Goal: Task Accomplishment & Management: Complete application form

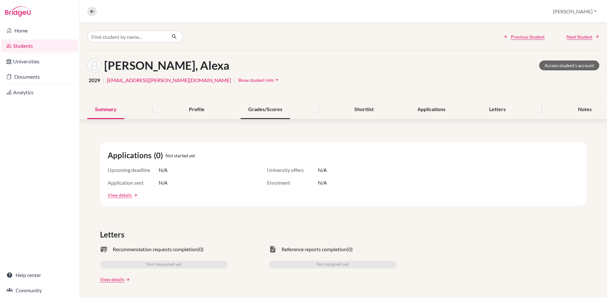
click at [267, 108] on div "Grades/Scores" at bounding box center [265, 109] width 49 height 19
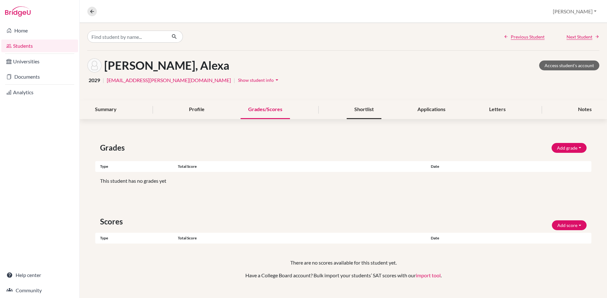
click at [359, 107] on div "Shortlist" at bounding box center [364, 109] width 35 height 19
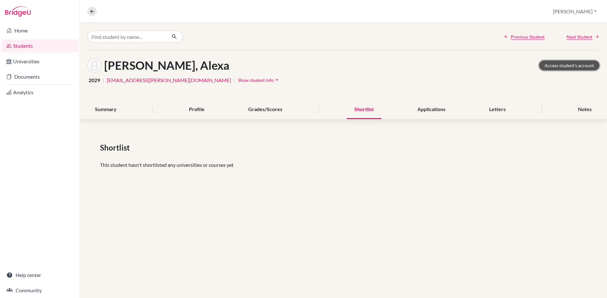
click at [562, 66] on link "Access student's account" at bounding box center [569, 66] width 60 height 10
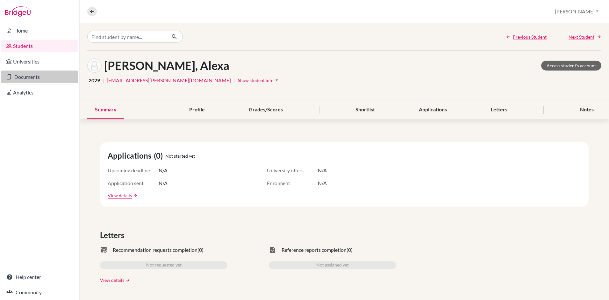
click at [21, 77] on link "Documents" at bounding box center [39, 76] width 77 height 13
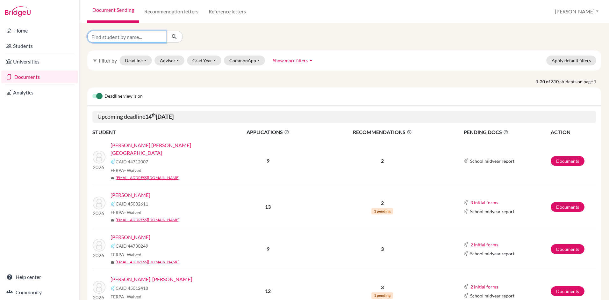
click at [146, 34] on input "Find student by name..." at bounding box center [126, 37] width 79 height 12
type input "new"
click at [177, 38] on icon "submit" at bounding box center [174, 36] width 6 height 6
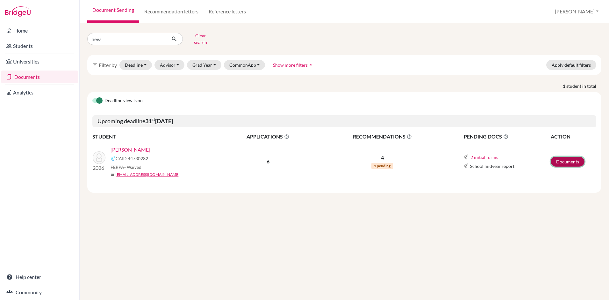
click at [558, 157] on link "Documents" at bounding box center [568, 161] width 34 height 10
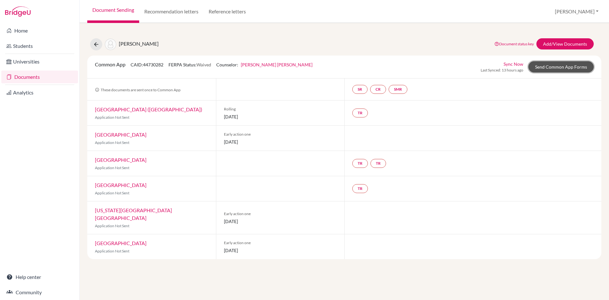
click at [555, 68] on link "Send Common App Forms" at bounding box center [561, 66] width 65 height 11
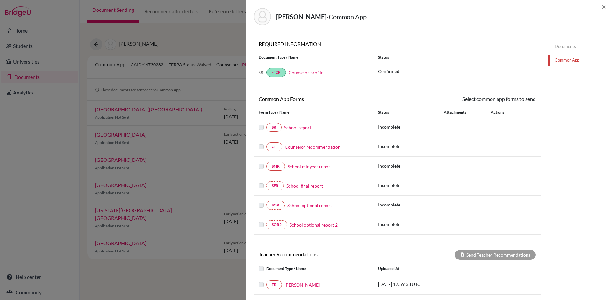
click at [570, 47] on link "Documents" at bounding box center [579, 46] width 60 height 11
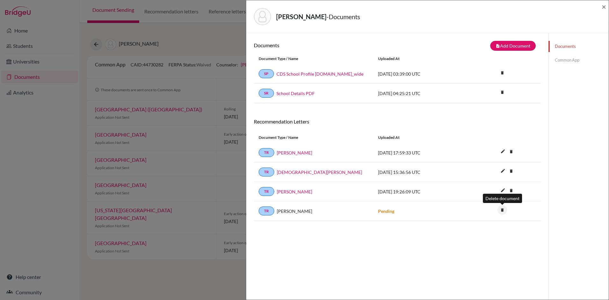
click at [503, 210] on icon "delete" at bounding box center [503, 210] width 10 height 10
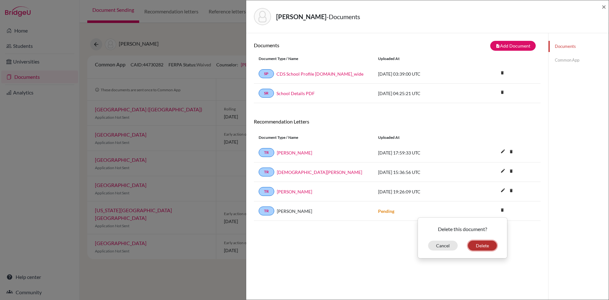
click at [483, 245] on button "Delete" at bounding box center [482, 245] width 29 height 10
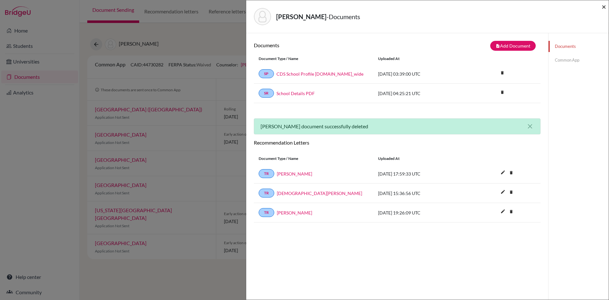
click at [604, 6] on span "×" at bounding box center [604, 6] width 4 height 9
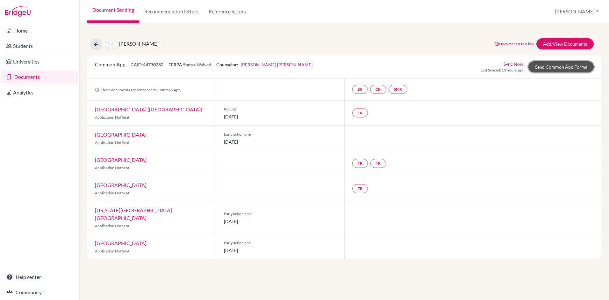
click at [562, 65] on link "Send Common App Forms" at bounding box center [561, 66] width 65 height 11
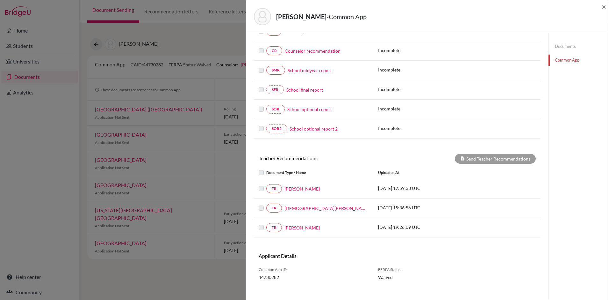
scroll to position [102, 0]
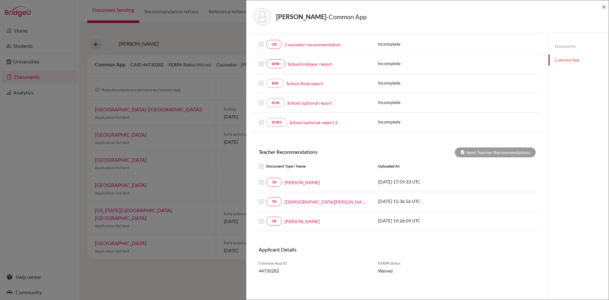
click at [266, 162] on label at bounding box center [266, 162] width 0 height 0
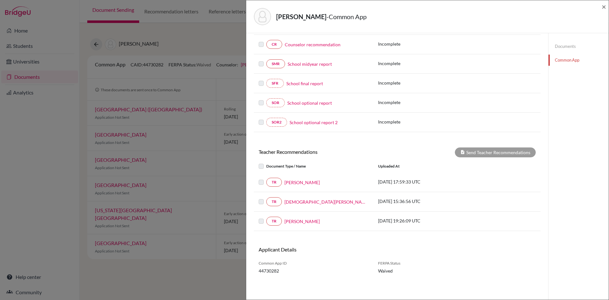
click at [266, 162] on label at bounding box center [266, 162] width 0 height 0
click at [300, 183] on link "[PERSON_NAME]" at bounding box center [302, 182] width 35 height 7
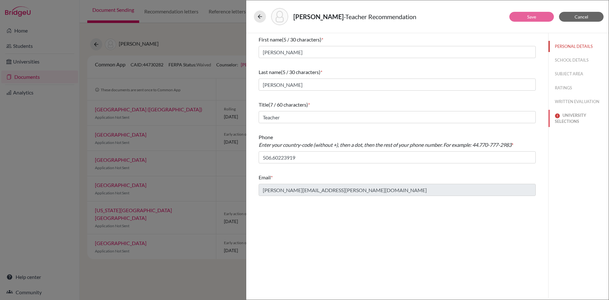
click at [567, 114] on button "UNIVERSITY SELECTIONS" at bounding box center [579, 118] width 60 height 17
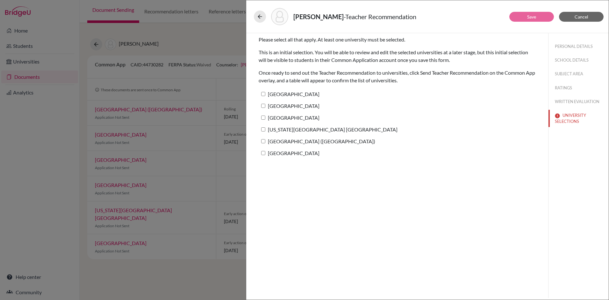
drag, startPoint x: 263, startPoint y: 93, endPoint x: 267, endPoint y: 100, distance: 7.7
click at [263, 93] on input "Duke University" at bounding box center [263, 94] width 4 height 4
checkbox input "true"
drag, startPoint x: 263, startPoint y: 105, endPoint x: 264, endPoint y: 109, distance: 4.5
click at [263, 105] on input "Northwestern University" at bounding box center [263, 106] width 4 height 4
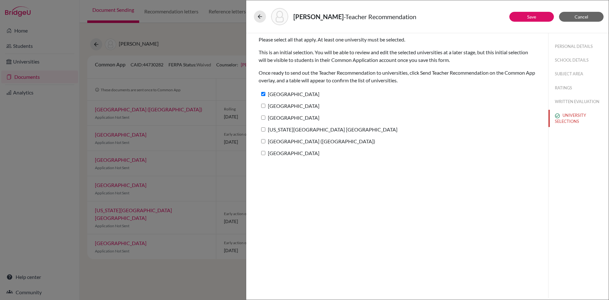
checkbox input "true"
drag, startPoint x: 263, startPoint y: 115, endPoint x: 265, endPoint y: 121, distance: 6.2
click at [263, 115] on label "University of Miami" at bounding box center [289, 117] width 61 height 9
click at [263, 115] on input "University of Miami" at bounding box center [263, 117] width 4 height 4
checkbox input "true"
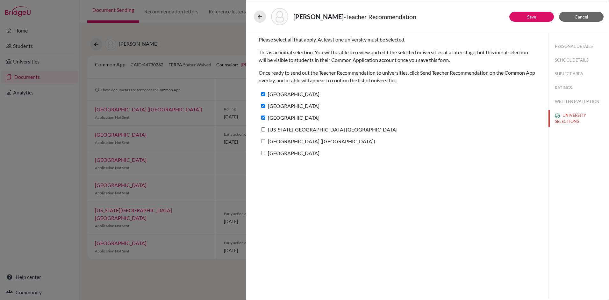
click at [261, 128] on input "Indiana University Bloomington" at bounding box center [263, 129] width 4 height 4
checkbox input "true"
click at [263, 141] on input "[GEOGRAPHIC_DATA] ([GEOGRAPHIC_DATA])" at bounding box center [263, 141] width 4 height 4
checkbox input "true"
click at [264, 153] on input "Elon University" at bounding box center [263, 153] width 4 height 4
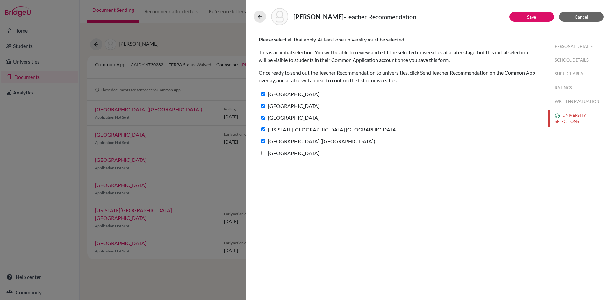
checkbox input "true"
click at [531, 17] on link "Save" at bounding box center [531, 16] width 9 height 5
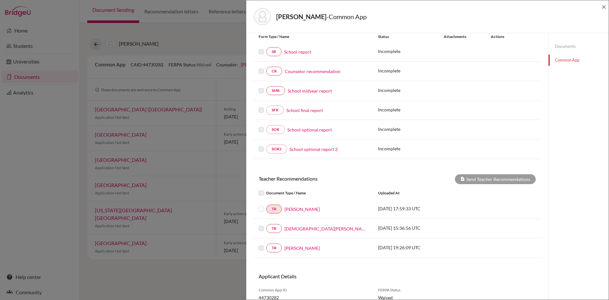
scroll to position [102, 0]
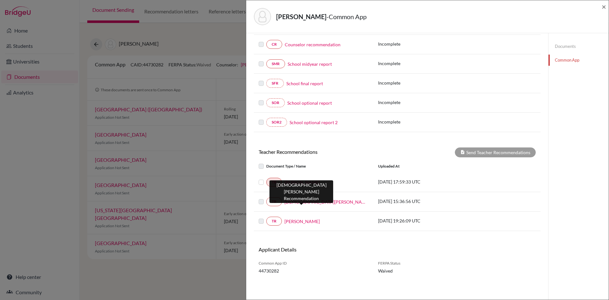
click at [302, 202] on link "Christian Zamora" at bounding box center [327, 201] width 84 height 7
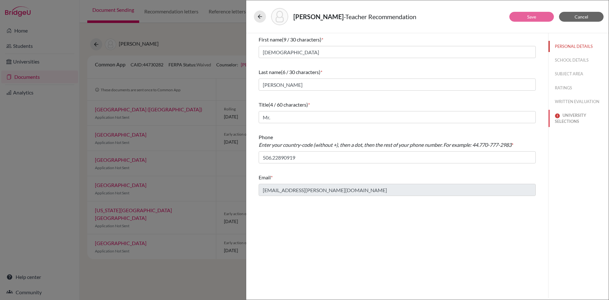
click at [568, 119] on button "UNIVERSITY SELECTIONS" at bounding box center [579, 118] width 60 height 17
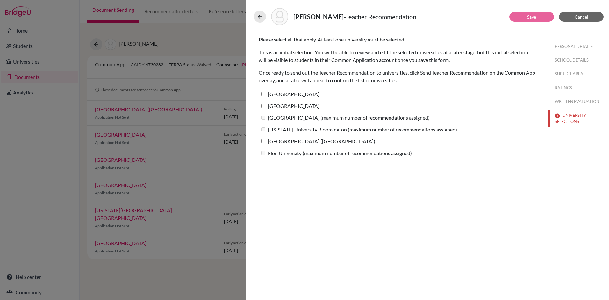
click at [265, 141] on label "[GEOGRAPHIC_DATA] ([GEOGRAPHIC_DATA])" at bounding box center [317, 140] width 117 height 9
click at [265, 141] on input "[GEOGRAPHIC_DATA] ([GEOGRAPHIC_DATA])" at bounding box center [263, 141] width 4 height 4
checkbox input "true"
click at [264, 105] on input "Northwestern University" at bounding box center [263, 106] width 4 height 4
checkbox input "true"
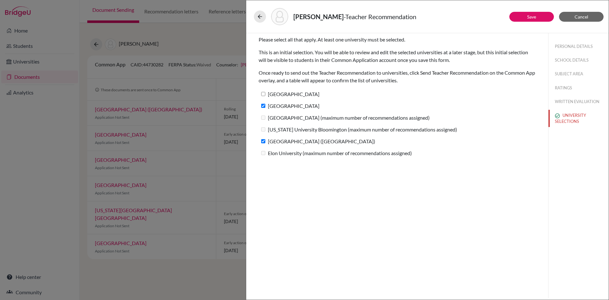
click at [263, 90] on label "Duke University" at bounding box center [289, 93] width 61 height 9
click at [263, 92] on input "Duke University" at bounding box center [263, 94] width 4 height 4
checkbox input "true"
click at [513, 17] on button "Save" at bounding box center [532, 17] width 45 height 10
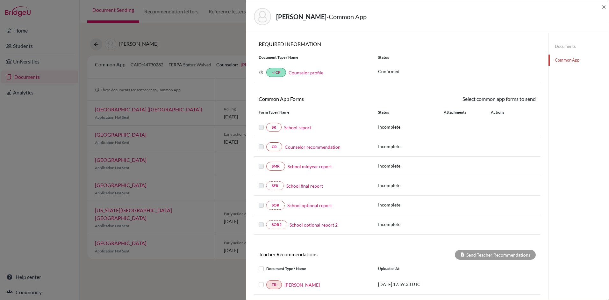
scroll to position [102, 0]
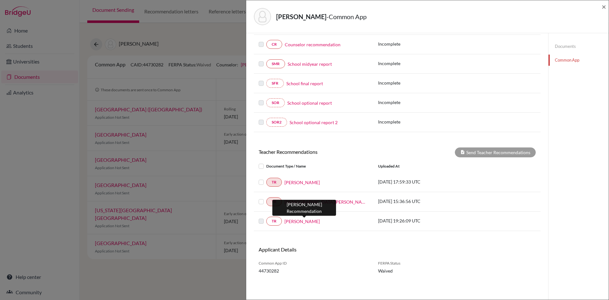
click at [302, 222] on link "Sandra Ortega-Lydic" at bounding box center [302, 221] width 35 height 7
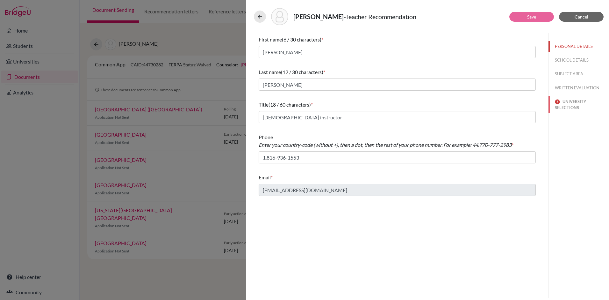
click at [566, 102] on button "UNIVERSITY SELECTIONS" at bounding box center [579, 104] width 60 height 17
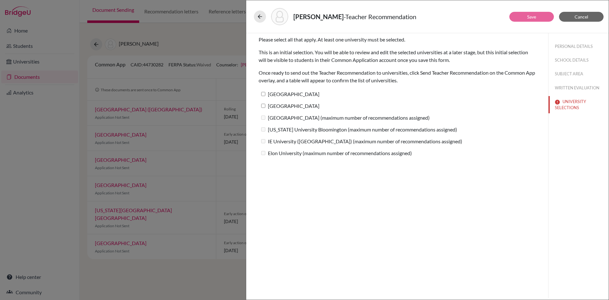
click at [267, 96] on label "Duke University" at bounding box center [289, 93] width 61 height 9
click at [265, 96] on input "Duke University" at bounding box center [263, 94] width 4 height 4
checkbox input "true"
click at [264, 105] on input "Northwestern University" at bounding box center [263, 106] width 4 height 4
checkbox input "true"
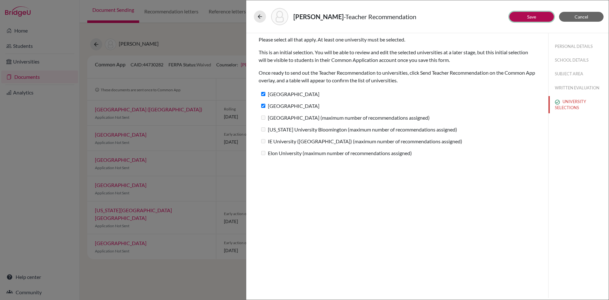
click at [529, 17] on link "Save" at bounding box center [531, 16] width 9 height 5
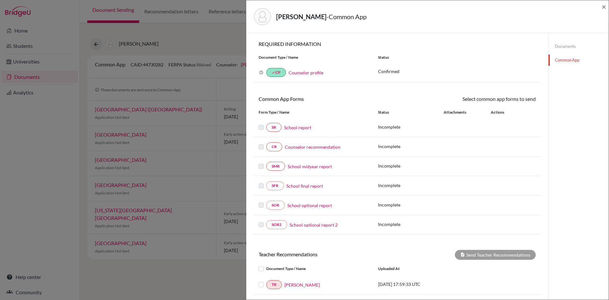
scroll to position [102, 0]
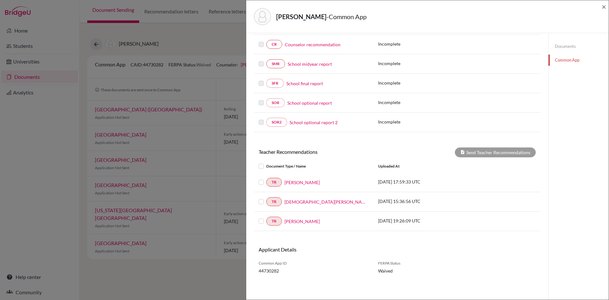
click at [266, 162] on label at bounding box center [266, 162] width 0 height 0
click at [0, 0] on input "checkbox" at bounding box center [0, 0] width 0 height 0
click at [482, 149] on button "Send Teacher Recommendations" at bounding box center [495, 152] width 81 height 10
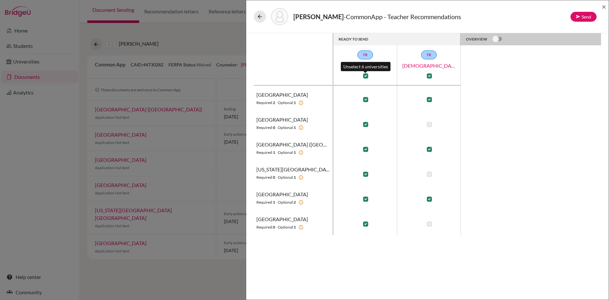
click at [365, 75] on label at bounding box center [365, 75] width 5 height 5
click at [365, 75] on input "checkbox" at bounding box center [364, 75] width 5 height 6
checkbox input "false"
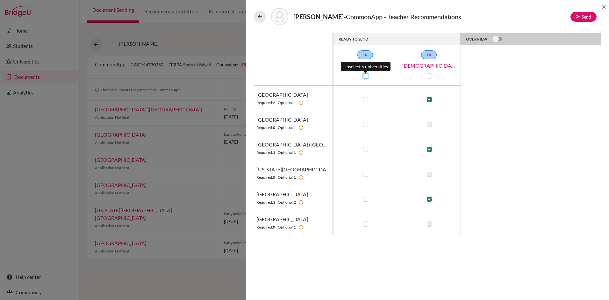
checkbox input "false"
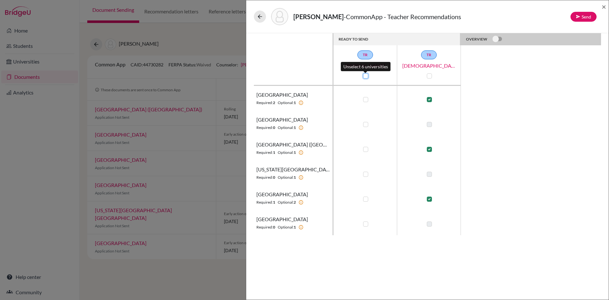
checkbox input "false"
click at [429, 100] on label at bounding box center [429, 99] width 5 height 5
click at [429, 100] on input "checkbox" at bounding box center [427, 99] width 5 height 6
checkbox input "false"
click at [428, 148] on label at bounding box center [429, 149] width 5 height 5
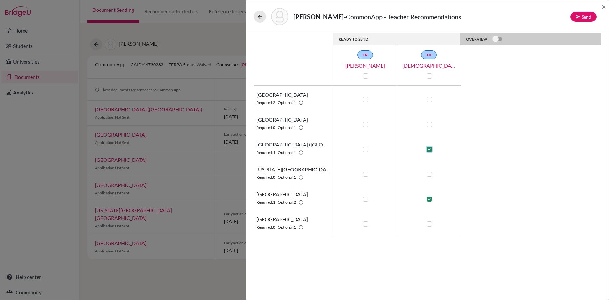
click at [428, 148] on input "checkbox" at bounding box center [427, 148] width 5 height 6
checkbox input "false"
click at [428, 197] on label at bounding box center [429, 198] width 5 height 5
click at [428, 197] on input "checkbox" at bounding box center [427, 198] width 5 height 6
checkbox input "false"
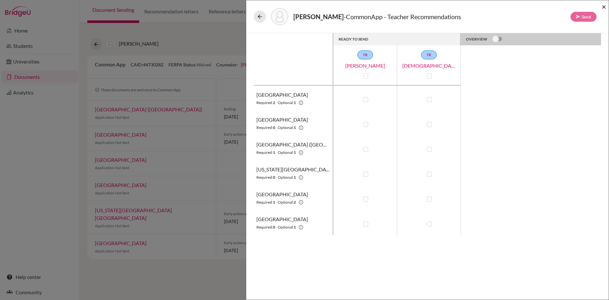
click at [602, 6] on span "×" at bounding box center [604, 6] width 4 height 9
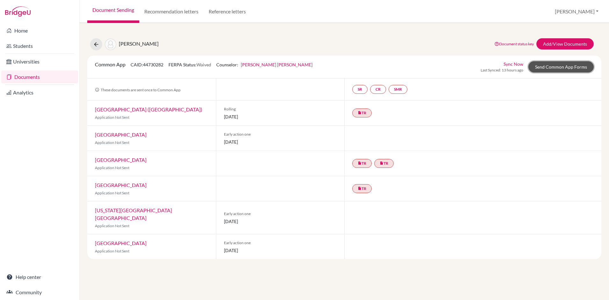
click at [568, 68] on link "Send Common App Forms" at bounding box center [561, 66] width 65 height 11
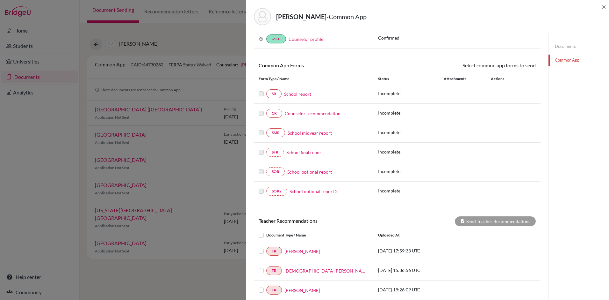
scroll to position [102, 0]
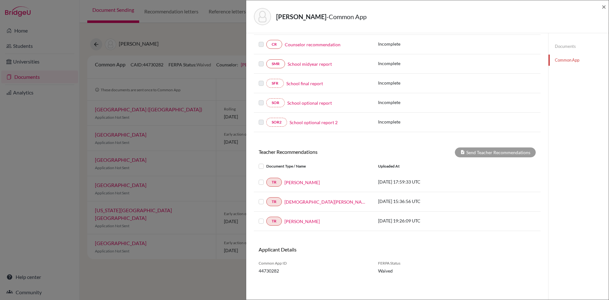
click at [266, 162] on label at bounding box center [266, 162] width 0 height 0
click at [0, 0] on input "checkbox" at bounding box center [0, 0] width 0 height 0
click at [486, 155] on button "Send Teacher Recommendations" at bounding box center [495, 152] width 81 height 10
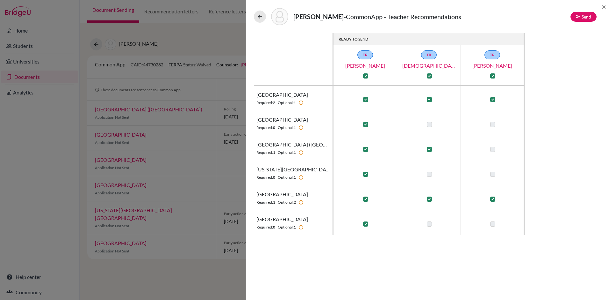
click at [367, 150] on label at bounding box center [365, 149] width 5 height 5
click at [367, 150] on input "checkbox" at bounding box center [364, 148] width 5 height 6
checkbox input "false"
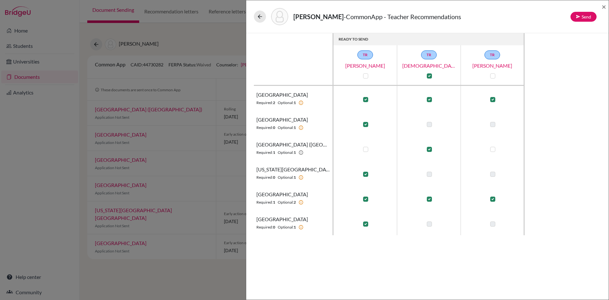
click at [494, 151] on label at bounding box center [492, 149] width 5 height 5
click at [494, 151] on input "checkbox" at bounding box center [491, 148] width 5 height 6
checkbox input "true"
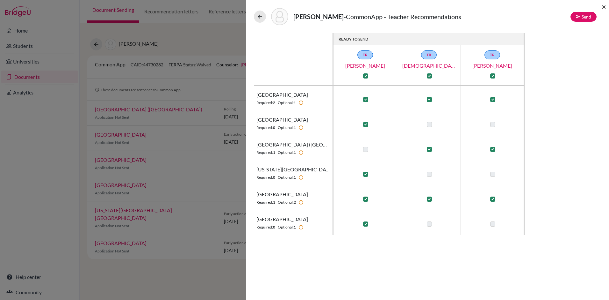
click at [606, 6] on span "×" at bounding box center [604, 6] width 4 height 9
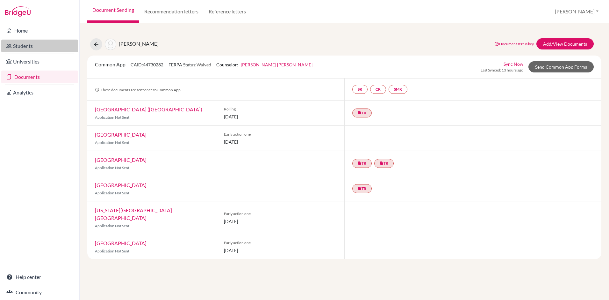
click at [20, 47] on link "Students" at bounding box center [39, 46] width 77 height 13
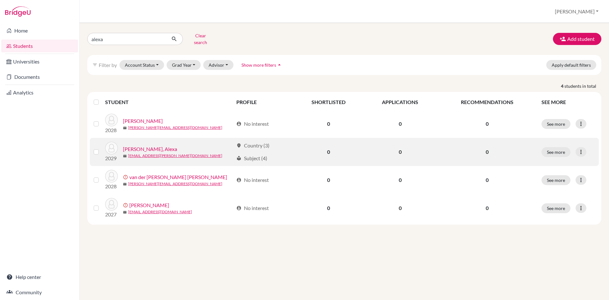
click at [150, 146] on link "[PERSON_NAME], Alexa" at bounding box center [150, 149] width 54 height 8
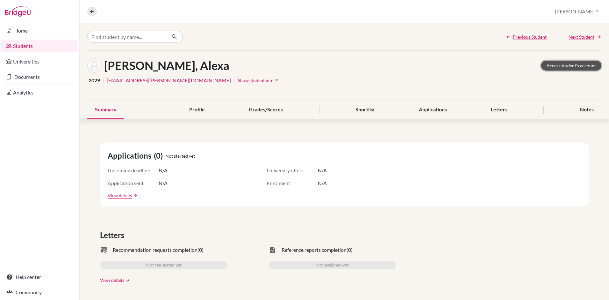
click at [572, 65] on link "Access student's account" at bounding box center [571, 66] width 60 height 10
click at [27, 81] on link "Documents" at bounding box center [39, 76] width 77 height 13
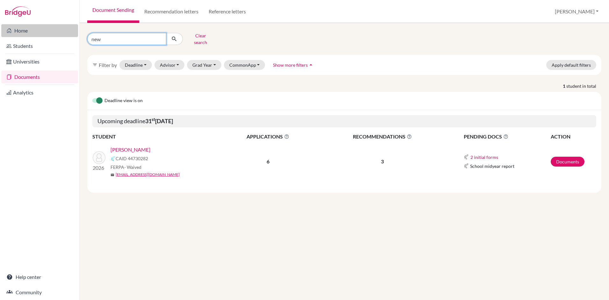
drag, startPoint x: 111, startPoint y: 40, endPoint x: 53, endPoint y: 33, distance: 58.3
click at [53, 33] on div "Home Students Universities Documents Analytics Help center Community Document S…" at bounding box center [304, 150] width 609 height 300
type input "mir"
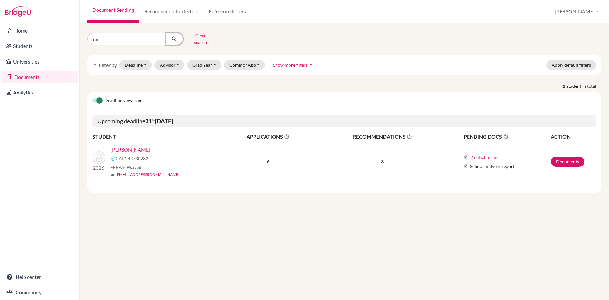
click at [174, 41] on button "submit" at bounding box center [174, 39] width 17 height 12
click at [572, 157] on link "Documents" at bounding box center [568, 161] width 34 height 10
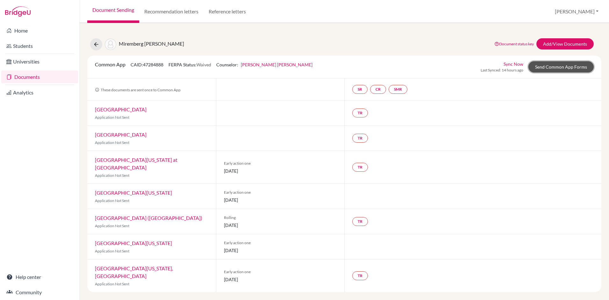
click at [548, 69] on link "Send Common App Forms" at bounding box center [561, 66] width 65 height 11
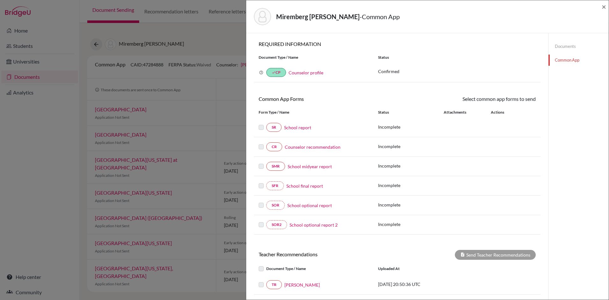
scroll to position [79, 0]
